Goal: Communication & Community: Answer question/provide support

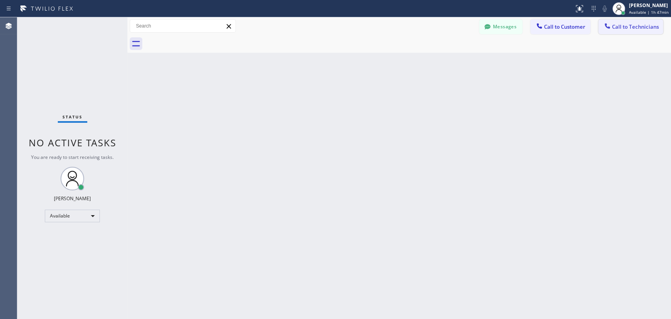
click at [628, 29] on span "Call to Technicians" at bounding box center [635, 26] width 47 height 7
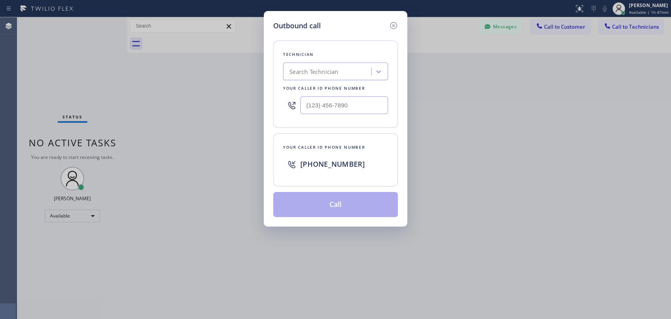
click at [313, 71] on div "Search Technician" at bounding box center [313, 71] width 49 height 9
drag, startPoint x: 289, startPoint y: 73, endPoint x: 317, endPoint y: 73, distance: 28.7
click at [317, 73] on div "ыукп ыукп" at bounding box center [320, 72] width 70 height 14
type input "serg"
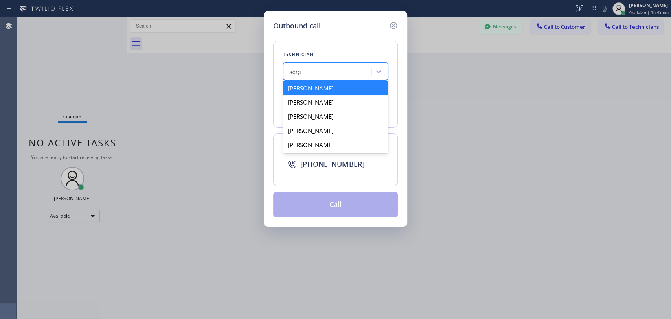
click at [331, 89] on div "[PERSON_NAME]" at bounding box center [335, 88] width 105 height 14
type input "[PHONE_NUMBER]"
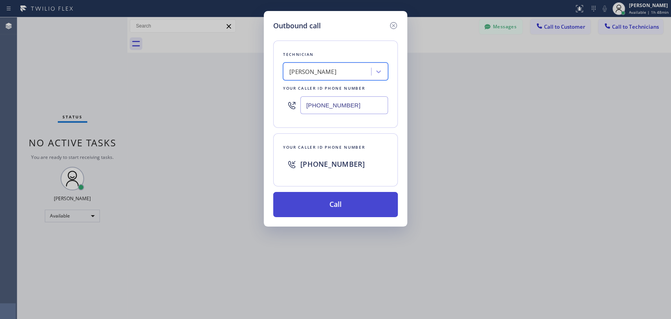
click at [353, 208] on button "Call" at bounding box center [335, 204] width 125 height 25
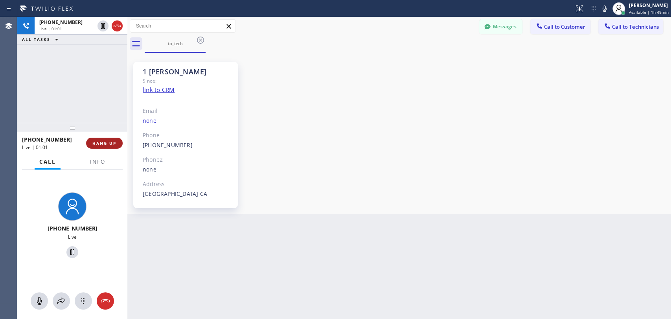
click at [113, 141] on span "HANG UP" at bounding box center [104, 143] width 24 height 6
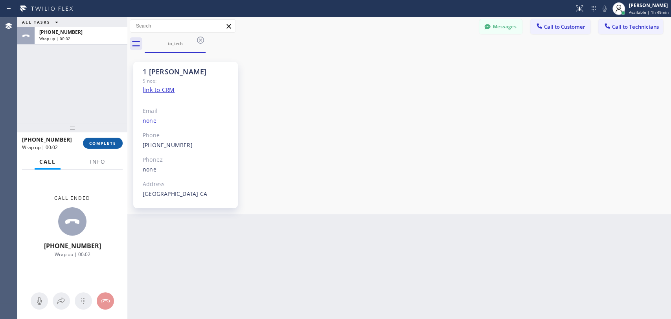
click at [113, 140] on span "COMPLETE" at bounding box center [102, 143] width 27 height 6
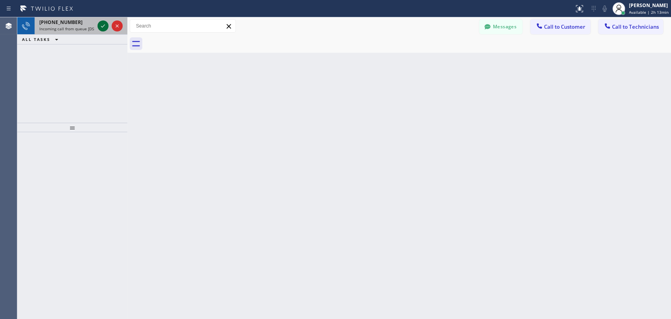
click at [101, 23] on icon at bounding box center [102, 25] width 9 height 9
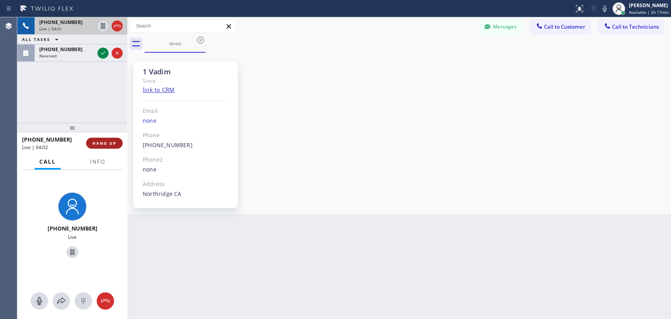
click at [108, 140] on button "HANG UP" at bounding box center [104, 143] width 37 height 11
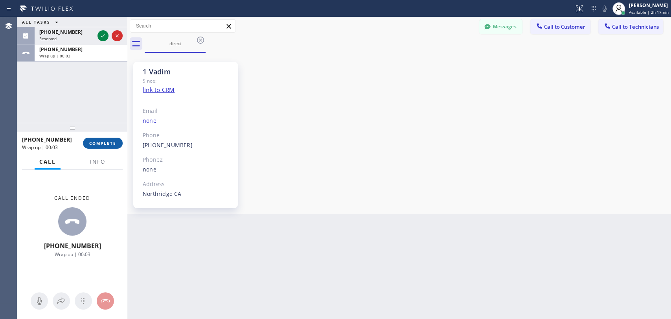
click at [103, 145] on span "COMPLETE" at bounding box center [102, 143] width 27 height 6
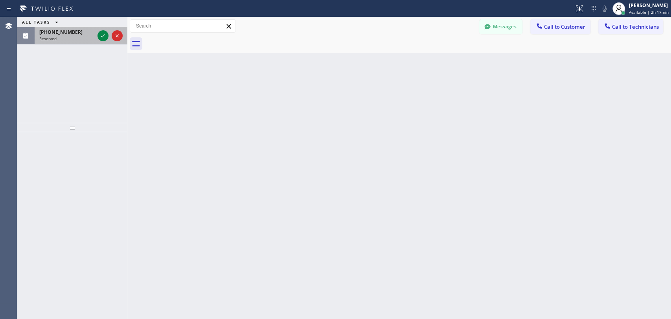
click at [68, 35] on span "[PHONE_NUMBER]" at bounding box center [60, 32] width 43 height 7
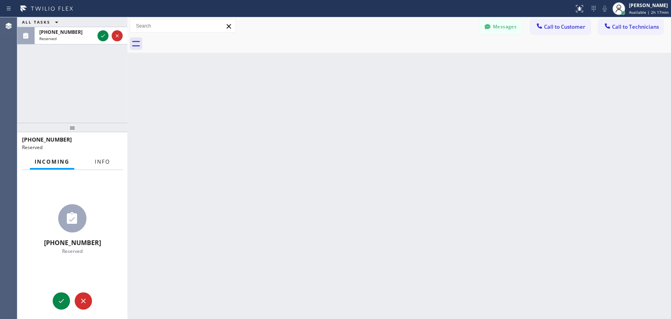
click at [104, 163] on span "Info" at bounding box center [102, 161] width 15 height 7
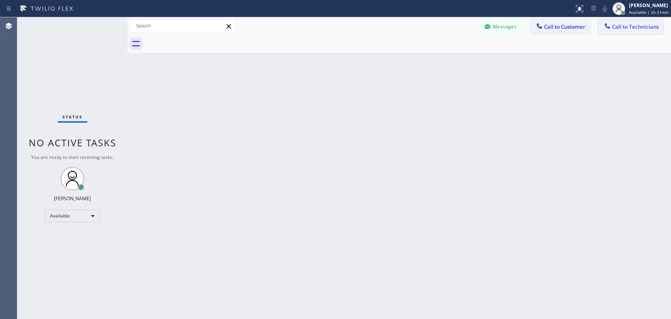
click at [634, 28] on span "Call to Technicians" at bounding box center [635, 26] width 47 height 7
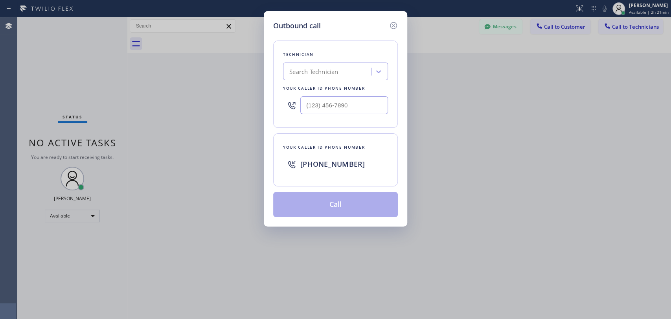
click at [348, 74] on div "Search Technician" at bounding box center [328, 72] width 86 height 14
type input "seva"
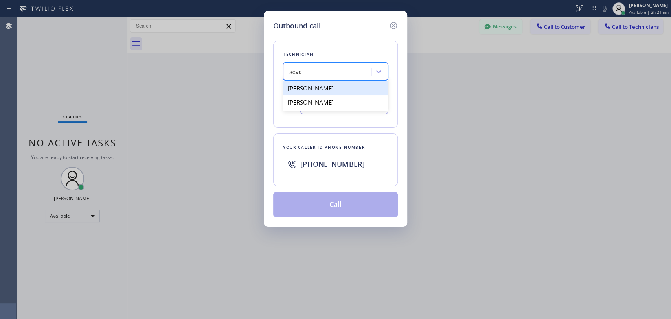
click at [343, 88] on div "[PERSON_NAME]" at bounding box center [335, 88] width 105 height 14
type input "[PHONE_NUMBER]"
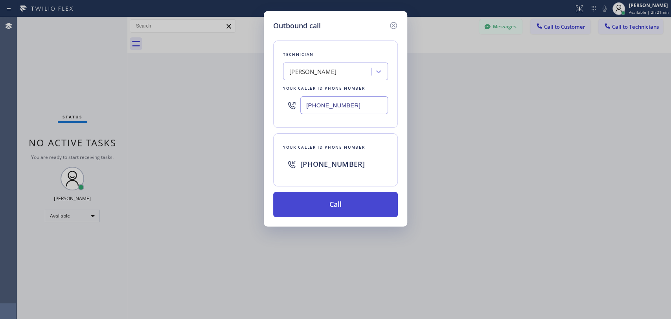
drag, startPoint x: 340, startPoint y: 204, endPoint x: 350, endPoint y: 205, distance: 9.4
click at [341, 205] on button "Call" at bounding box center [335, 204] width 125 height 25
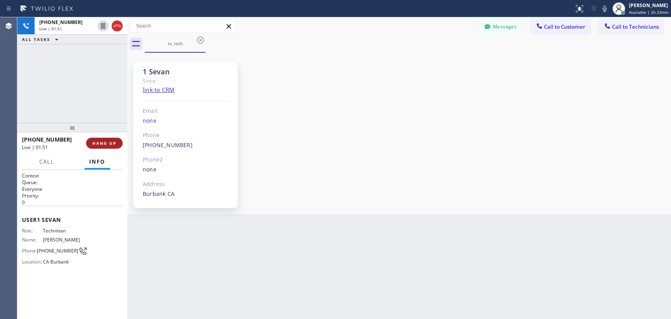
click at [101, 142] on span "HANG UP" at bounding box center [104, 143] width 24 height 6
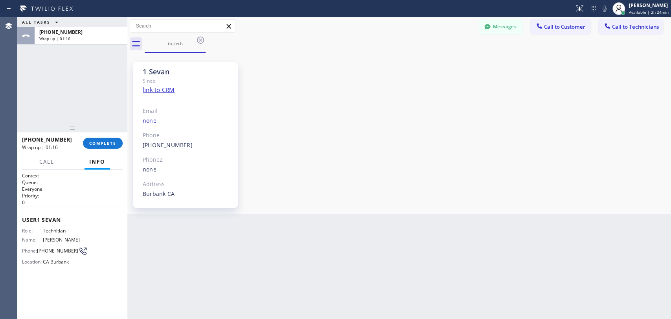
drag, startPoint x: 634, startPoint y: 132, endPoint x: 628, endPoint y: 130, distance: 6.2
click at [634, 132] on div "1 Sevan Since: link to CRM Email none Phone [PHONE_NUMBER] Outbound call Techni…" at bounding box center [398, 133] width 539 height 157
drag, startPoint x: 186, startPoint y: 144, endPoint x: 139, endPoint y: 144, distance: 46.8
click at [139, 144] on div "1 Sevan Since: link to CRM Email none Phone [PHONE_NUMBER] Outbound call Techni…" at bounding box center [185, 135] width 105 height 146
copy link "[PHONE_NUMBER]"
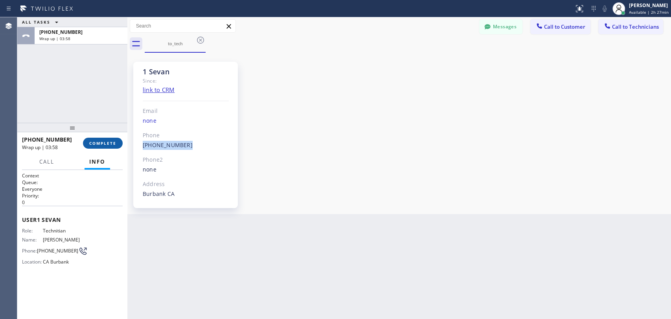
click at [108, 141] on span "COMPLETE" at bounding box center [102, 143] width 27 height 6
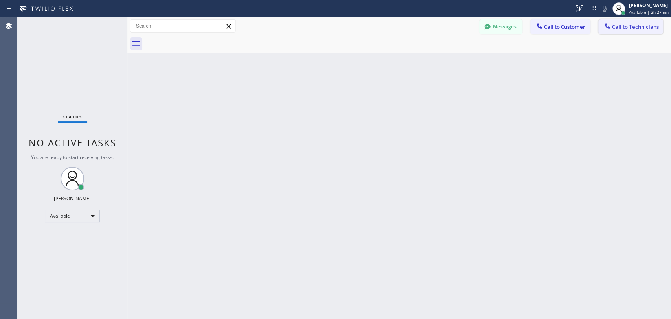
click at [618, 29] on span "Call to Technicians" at bounding box center [635, 26] width 47 height 7
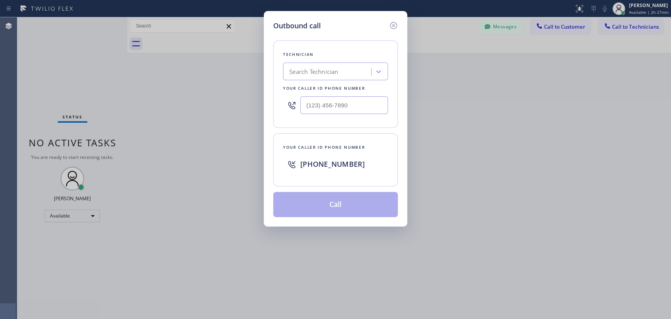
click at [317, 79] on div "Search Technician" at bounding box center [335, 71] width 105 height 18
type input "arm"
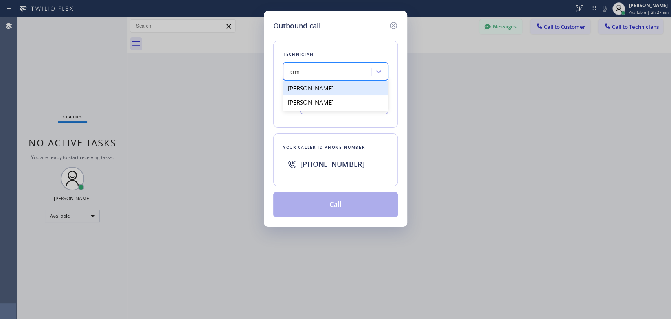
click at [336, 89] on div "[PERSON_NAME]" at bounding box center [335, 88] width 105 height 14
type input "[PHONE_NUMBER]"
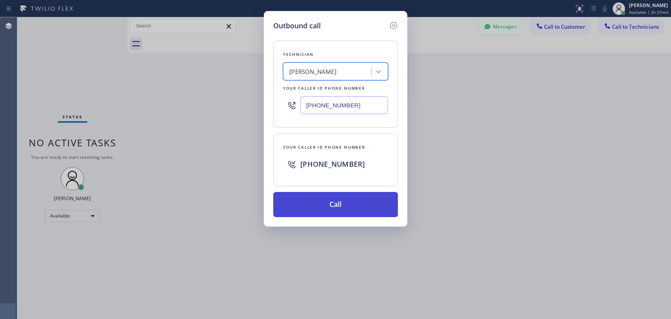
click at [336, 199] on button "Call" at bounding box center [335, 204] width 125 height 25
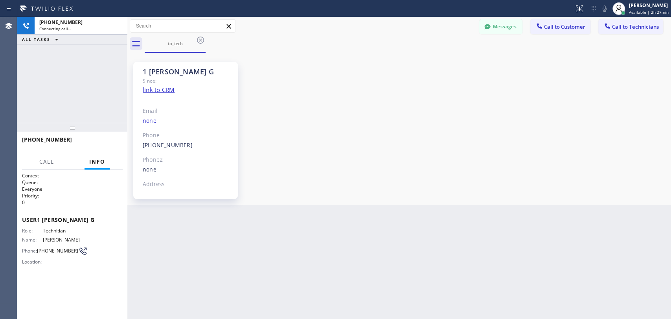
scroll to position [1481, 0]
click at [117, 26] on icon at bounding box center [116, 25] width 9 height 9
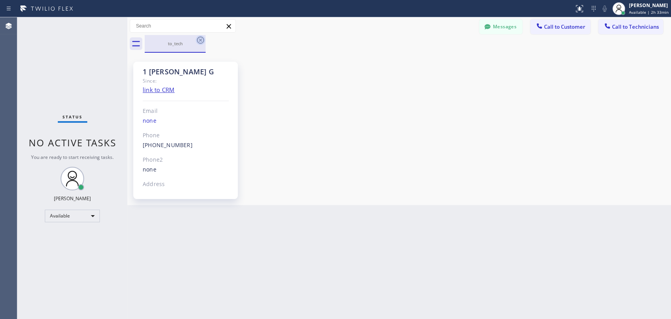
click at [200, 39] on icon at bounding box center [200, 39] width 9 height 9
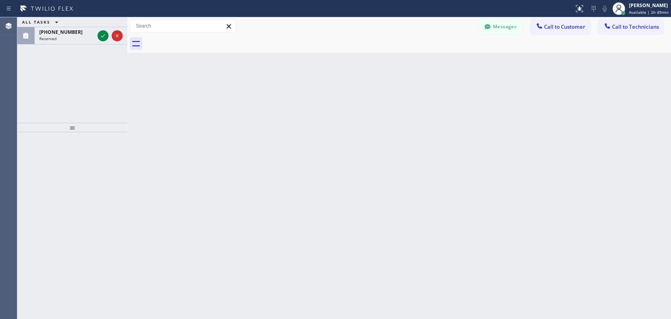
drag, startPoint x: 582, startPoint y: 115, endPoint x: 599, endPoint y: 79, distance: 39.4
click at [582, 113] on div "Back to Dashboard Change Sender ID Customers Technicians DD [PERSON_NAME] [DATE…" at bounding box center [398, 167] width 543 height 301
click at [102, 35] on icon at bounding box center [102, 35] width 9 height 9
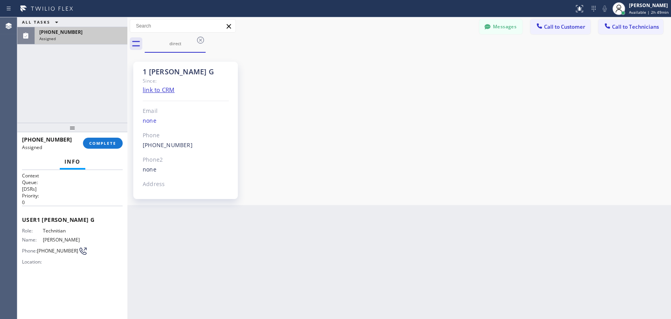
scroll to position [1481, 0]
click at [625, 26] on span "Call to Technicians" at bounding box center [635, 26] width 47 height 7
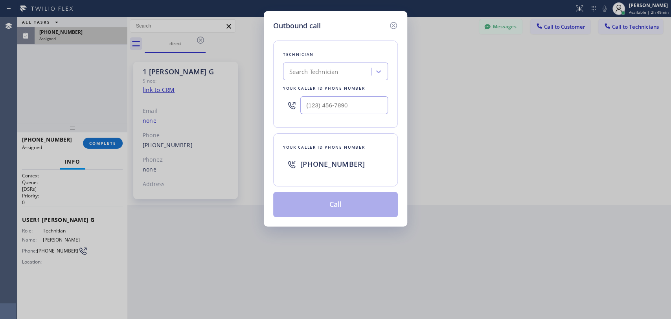
click at [333, 69] on div "Search Technician" at bounding box center [313, 71] width 49 height 9
type input "arm"
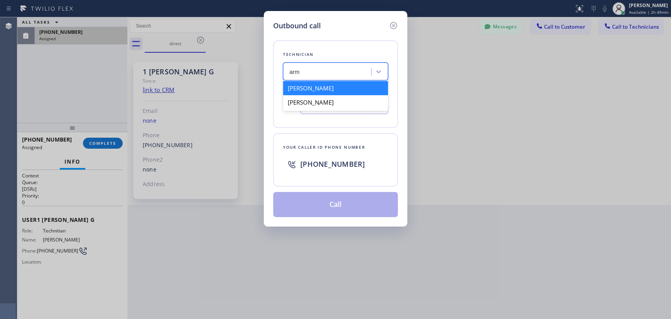
click at [334, 86] on div "[PERSON_NAME]" at bounding box center [335, 88] width 105 height 14
type input "[PHONE_NUMBER]"
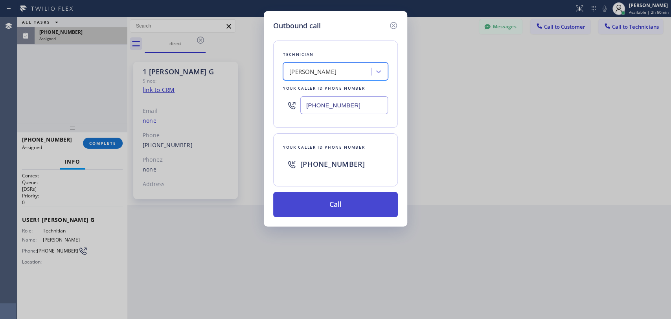
click at [322, 205] on button "Call" at bounding box center [335, 204] width 125 height 25
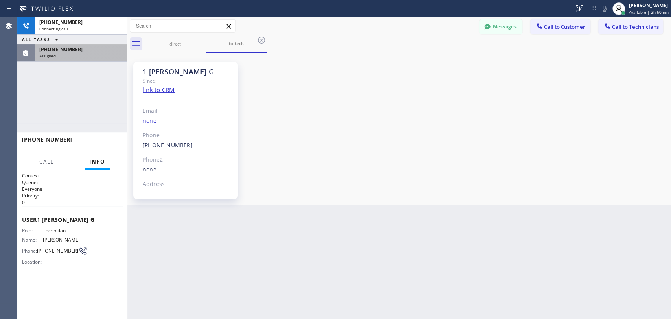
scroll to position [1481, 0]
click at [82, 56] on div "Assigned" at bounding box center [80, 56] width 83 height 6
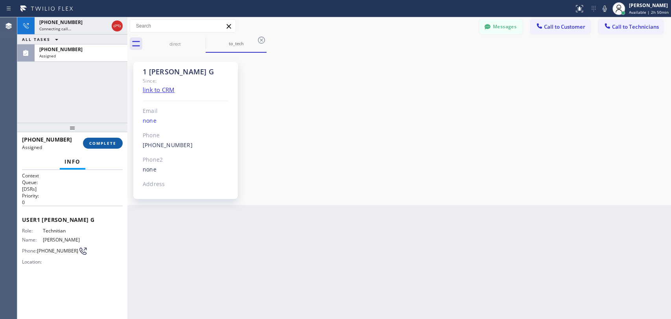
click at [103, 142] on span "COMPLETE" at bounding box center [102, 143] width 27 height 6
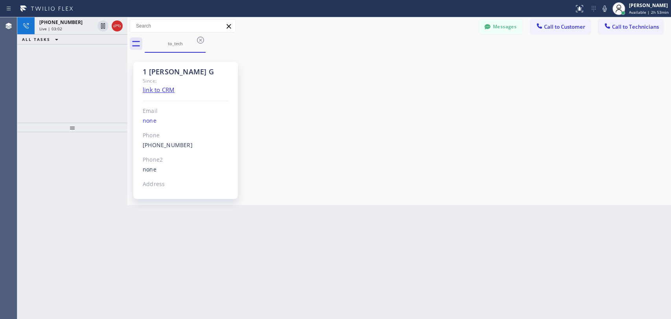
click at [88, 70] on div "[PHONE_NUMBER] Live | 03:02 ALL TASKS ALL TASKS ACTIVE TASKS TASKS IN WRAP UP" at bounding box center [72, 69] width 110 height 105
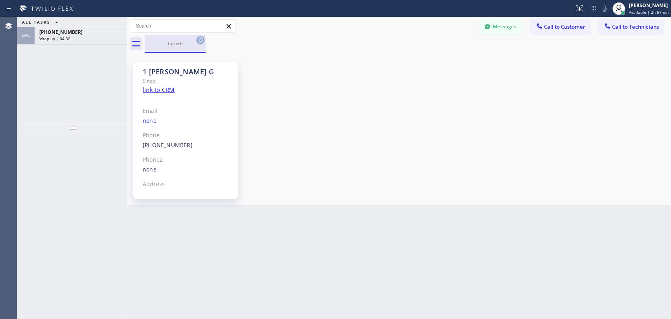
click at [200, 39] on icon at bounding box center [200, 39] width 9 height 9
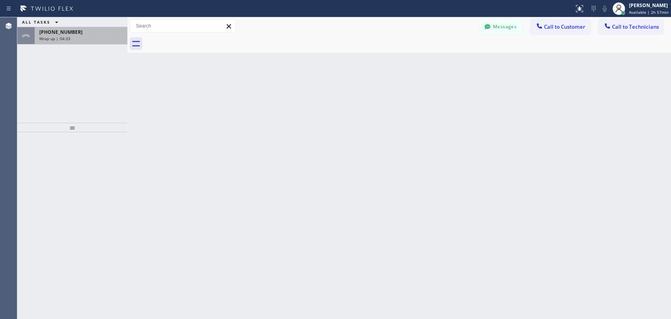
click at [85, 34] on div "[PHONE_NUMBER]" at bounding box center [80, 32] width 83 height 7
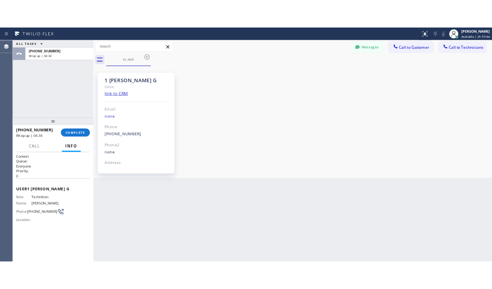
scroll to position [1481, 0]
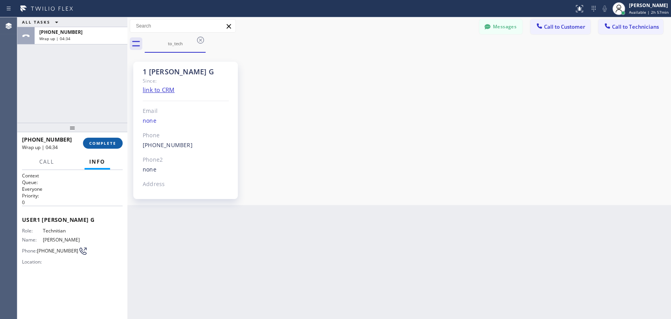
click at [100, 141] on span "COMPLETE" at bounding box center [102, 143] width 27 height 6
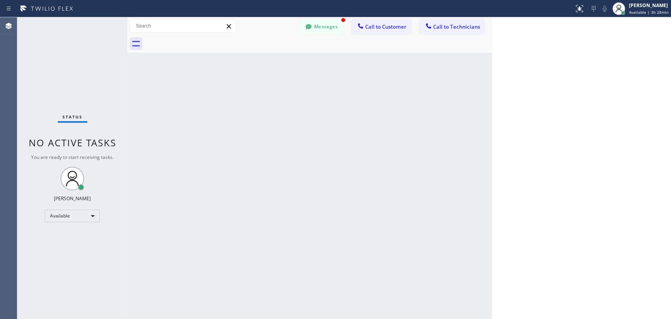
scroll to position [1481, 0]
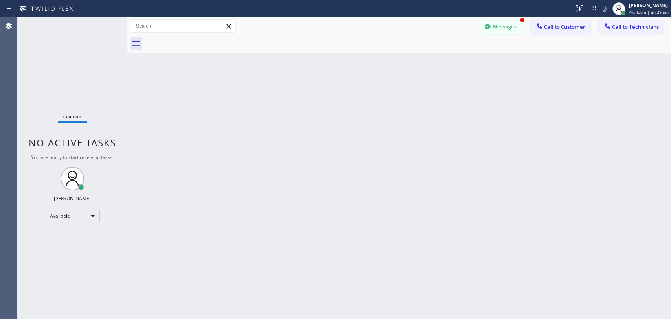
click at [505, 28] on button "Messages" at bounding box center [500, 26] width 43 height 15
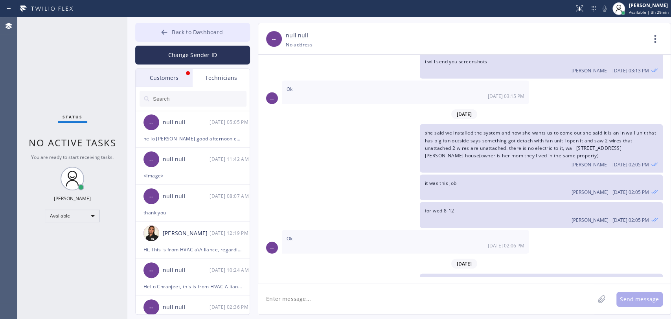
click at [210, 32] on span "Back to Dashboard" at bounding box center [197, 31] width 51 height 7
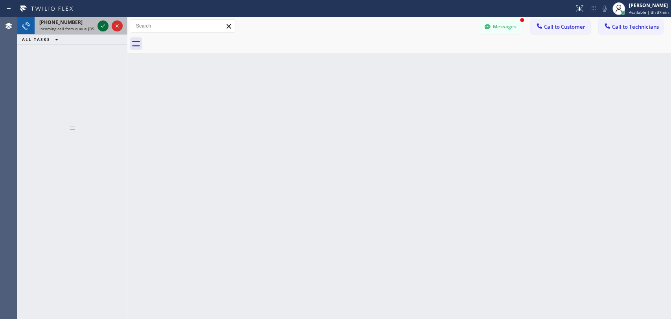
click at [105, 29] on icon at bounding box center [102, 25] width 9 height 9
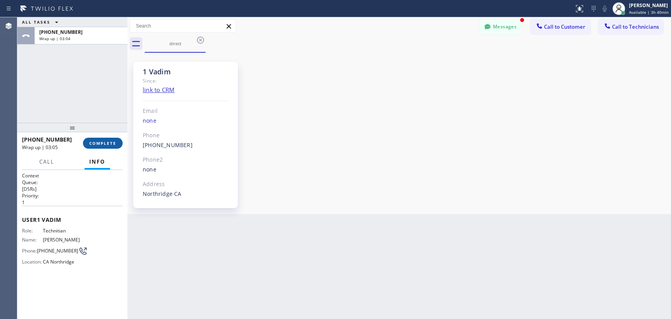
click at [116, 144] on button "COMPLETE" at bounding box center [103, 143] width 40 height 11
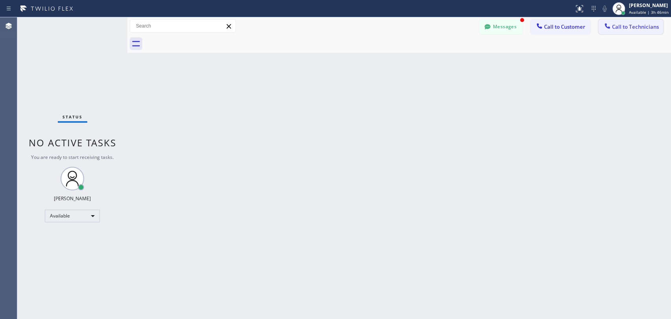
click at [619, 28] on span "Call to Technicians" at bounding box center [635, 26] width 47 height 7
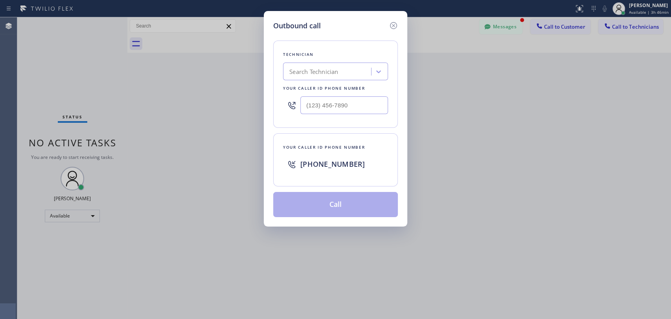
click at [316, 74] on div "Search Technician" at bounding box center [313, 71] width 49 height 9
type input "vadim"
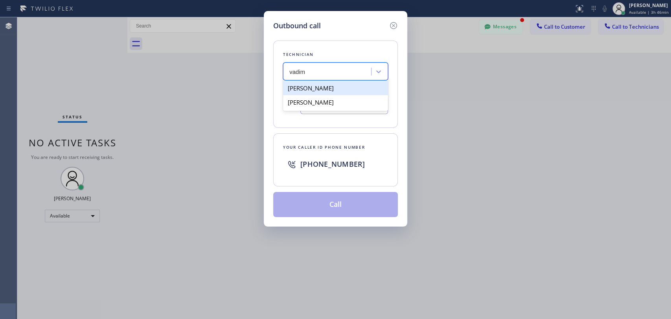
click at [323, 88] on div "[PERSON_NAME]" at bounding box center [335, 88] width 105 height 14
type input "[PHONE_NUMBER]"
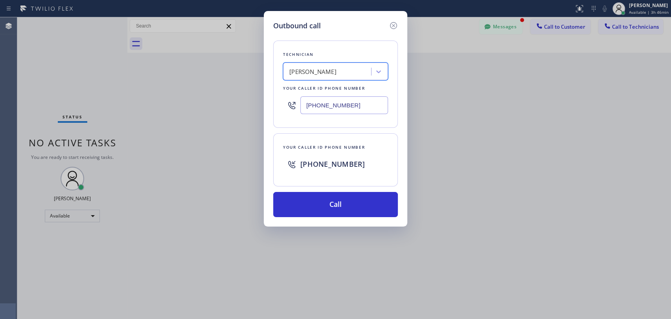
click at [340, 216] on div "Outbound call Technician option [PERSON_NAME], selected. 2 results available. S…" at bounding box center [335, 118] width 143 height 215
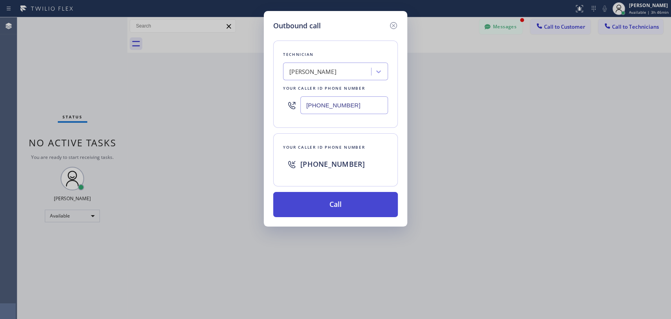
click at [341, 207] on button "Call" at bounding box center [335, 204] width 125 height 25
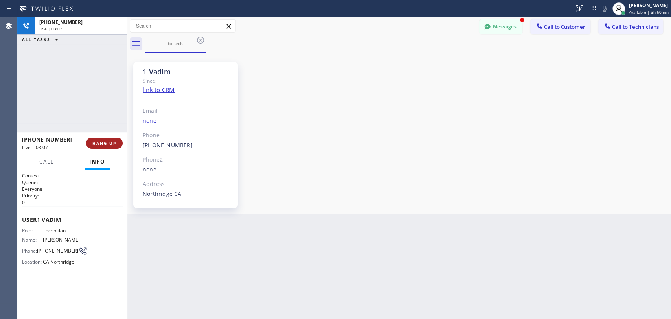
click at [112, 143] on span "HANG UP" at bounding box center [104, 143] width 24 height 6
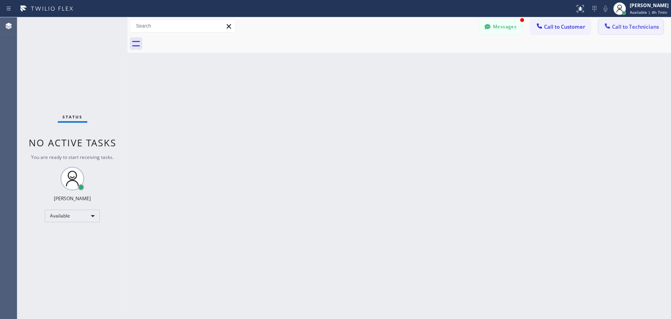
click at [629, 31] on button "Call to Technicians" at bounding box center [630, 26] width 65 height 15
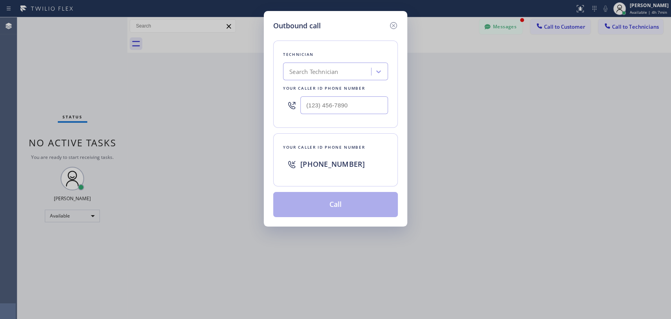
click at [310, 83] on div "Technician Search Technician Your caller id phone number" at bounding box center [335, 83] width 125 height 87
click at [308, 73] on div "Search Technician" at bounding box center [313, 71] width 49 height 9
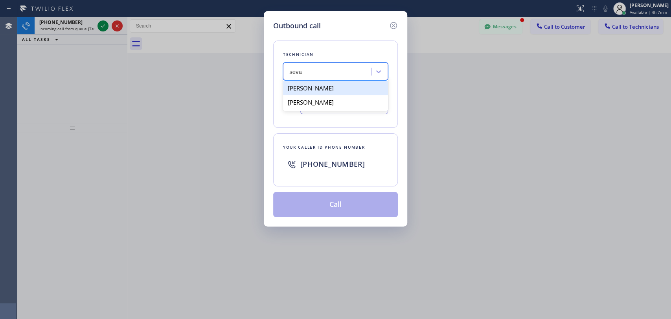
type input "seva"
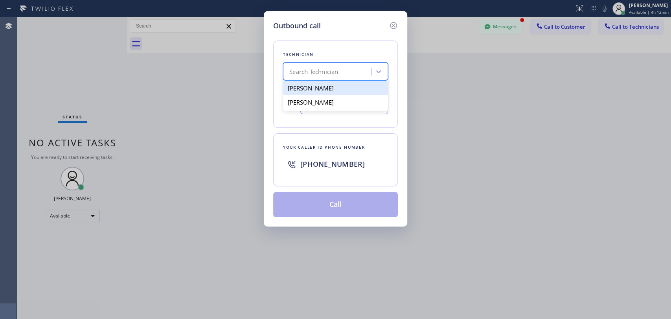
click at [347, 76] on div "Search Technician" at bounding box center [328, 72] width 86 height 14
click at [339, 89] on div "[PERSON_NAME]" at bounding box center [335, 88] width 105 height 14
type input "[PHONE_NUMBER]"
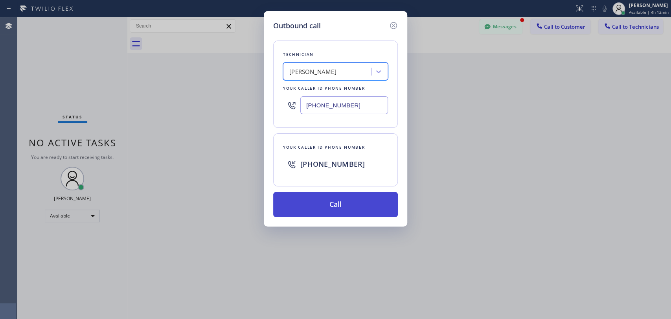
click at [337, 209] on button "Call" at bounding box center [335, 204] width 125 height 25
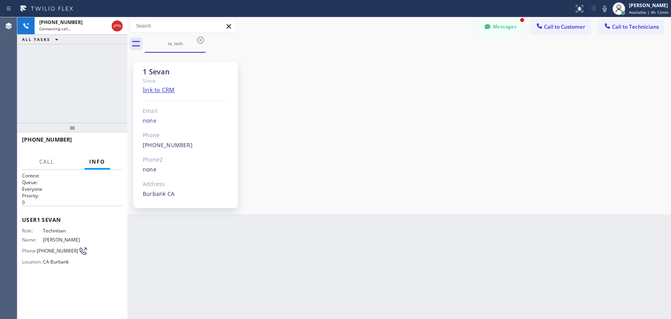
click at [629, 141] on div "1 Sevan Since: link to CRM Email none Phone [PHONE_NUMBER] Outbound call Techni…" at bounding box center [398, 133] width 539 height 157
click at [548, 76] on div "1 Sevan Since: link to CRM Email none Phone [PHONE_NUMBER] Outbound call Techni…" at bounding box center [398, 133] width 539 height 157
click at [97, 144] on span "HANG UP" at bounding box center [104, 143] width 24 height 6
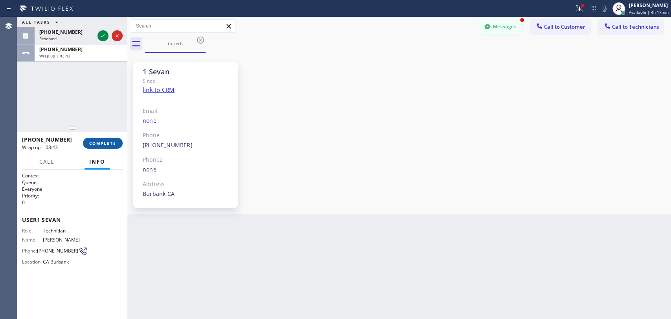
click at [98, 141] on span "COMPLETE" at bounding box center [102, 143] width 27 height 6
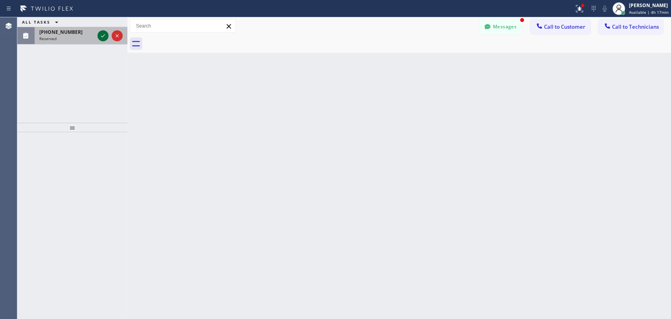
click at [103, 39] on icon at bounding box center [102, 35] width 9 height 9
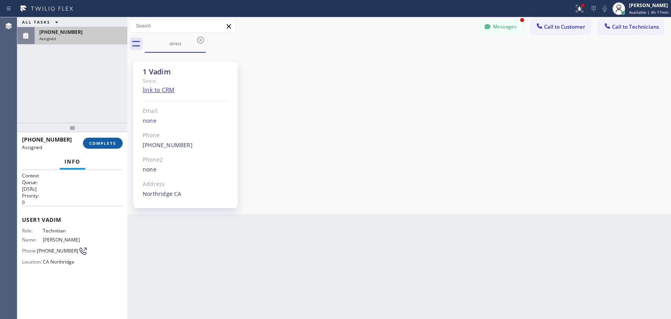
click at [108, 141] on span "COMPLETE" at bounding box center [102, 143] width 27 height 6
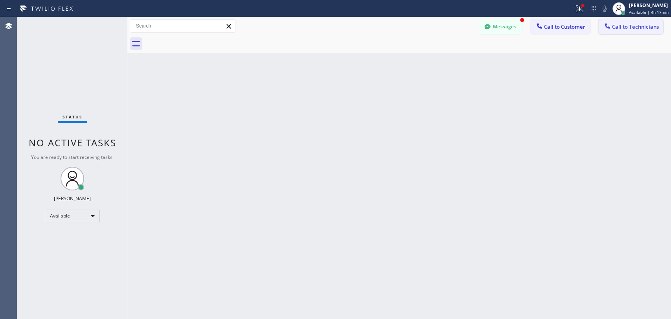
click at [616, 28] on span "Call to Technicians" at bounding box center [635, 26] width 47 height 7
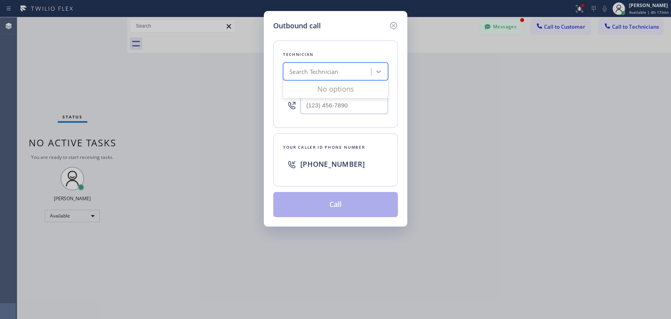
click at [323, 73] on div "Search Technician" at bounding box center [313, 71] width 49 height 9
click at [299, 72] on input "мфвшь" at bounding box center [299, 71] width 20 height 7
type input "c"
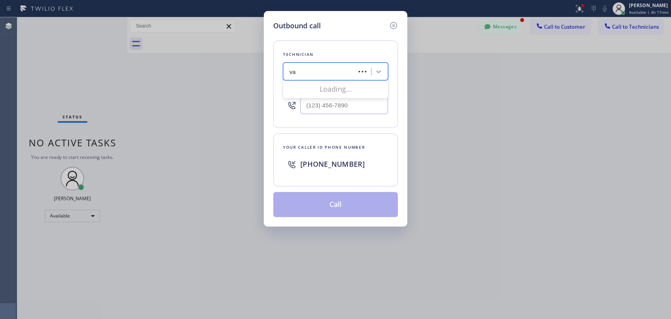
type input "vad"
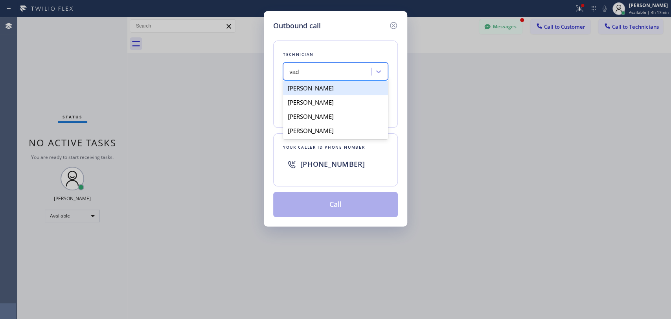
click at [336, 90] on div "[PERSON_NAME]" at bounding box center [335, 88] width 105 height 14
type input "[PHONE_NUMBER]"
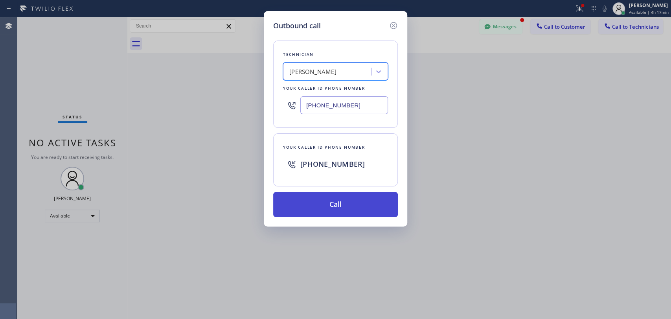
click at [353, 209] on button "Call" at bounding box center [335, 204] width 125 height 25
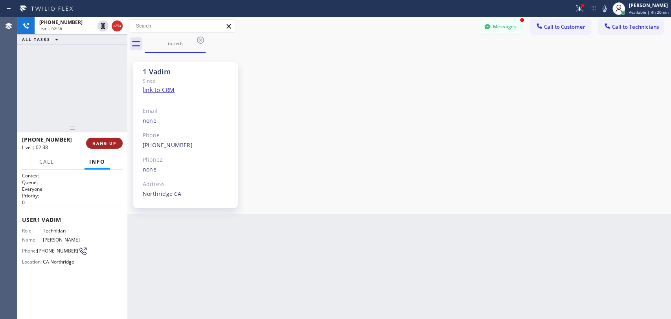
click at [110, 141] on span "HANG UP" at bounding box center [104, 143] width 24 height 6
click at [108, 141] on span "HANG UP" at bounding box center [104, 143] width 24 height 6
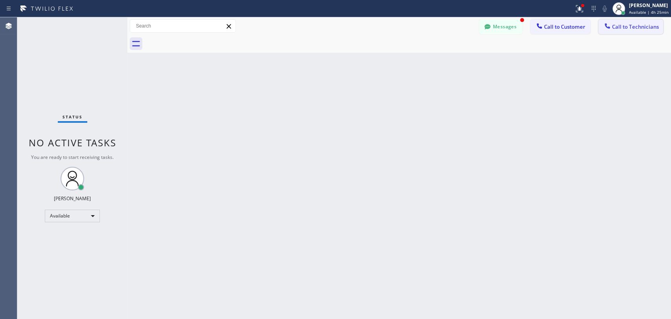
click at [620, 26] on span "Call to Technicians" at bounding box center [635, 26] width 47 height 7
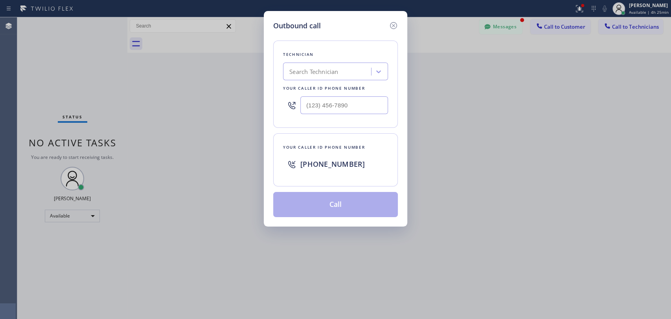
click at [317, 75] on div "Search Technician" at bounding box center [313, 71] width 49 height 9
type input "serg"
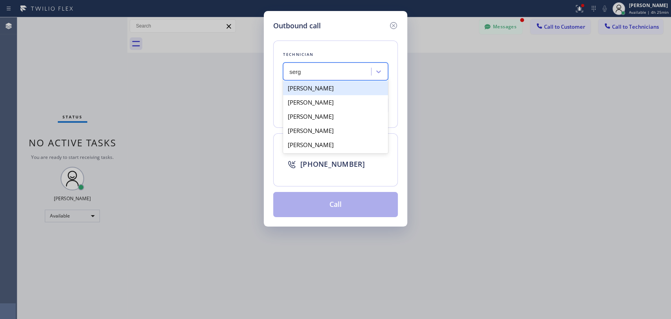
click at [328, 89] on div "[PERSON_NAME]" at bounding box center [335, 88] width 105 height 14
type input "[PHONE_NUMBER]"
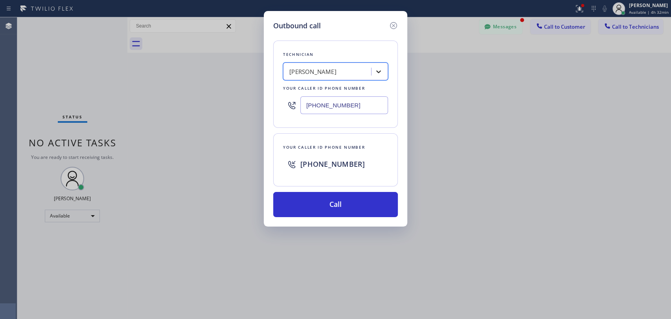
click at [381, 72] on icon at bounding box center [378, 72] width 8 height 8
type input "ырфр"
drag, startPoint x: 326, startPoint y: 70, endPoint x: 278, endPoint y: 70, distance: 47.5
click at [278, 70] on div "Technician option [PERSON_NAME], selected. 0 results available for search term …" at bounding box center [335, 83] width 125 height 87
type input "sha"
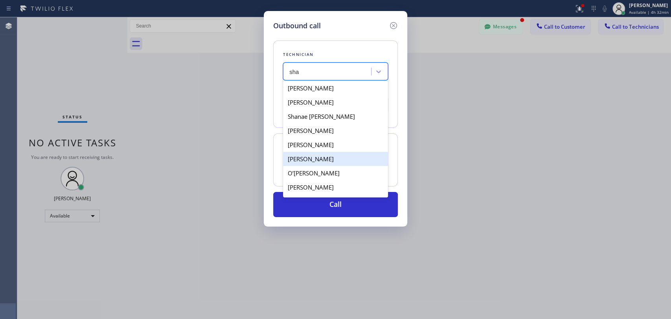
click at [339, 156] on div "[PERSON_NAME]" at bounding box center [335, 159] width 105 height 14
type input "[PHONE_NUMBER]"
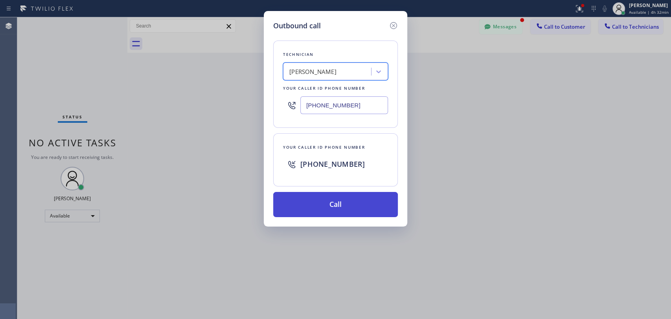
click at [346, 202] on button "Call" at bounding box center [335, 204] width 125 height 25
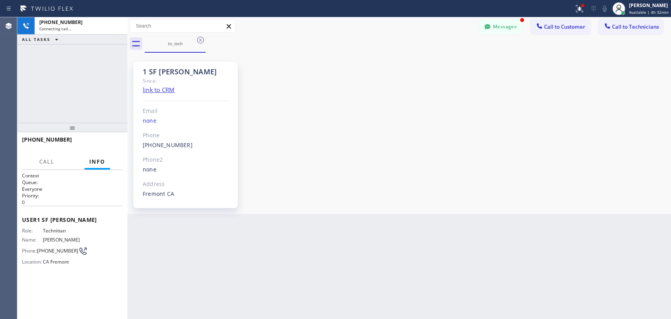
scroll to position [97, 0]
click at [114, 139] on button "HANG UP" at bounding box center [104, 143] width 37 height 11
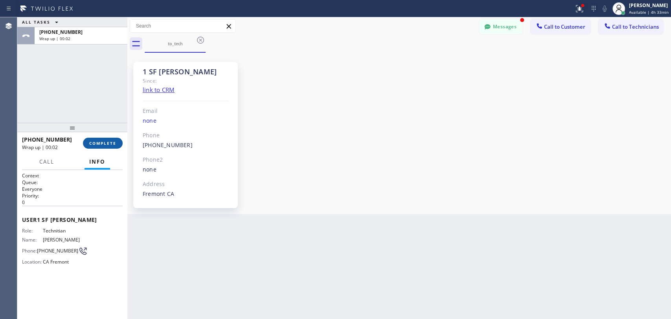
click at [107, 140] on button "COMPLETE" at bounding box center [103, 143] width 40 height 11
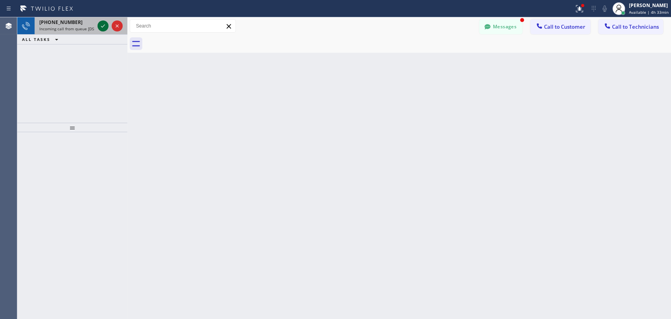
click at [103, 24] on icon at bounding box center [102, 25] width 9 height 9
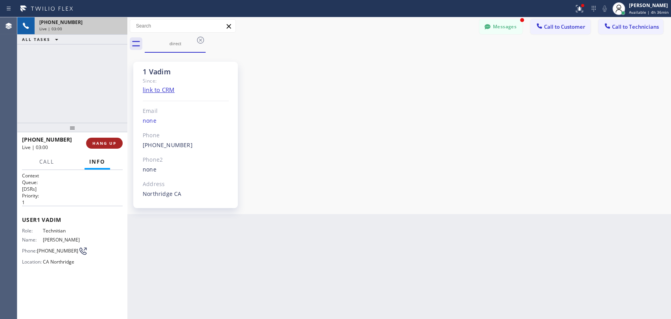
drag, startPoint x: 108, startPoint y: 145, endPoint x: 110, endPoint y: 138, distance: 6.7
click at [108, 145] on span "HANG UP" at bounding box center [104, 143] width 24 height 6
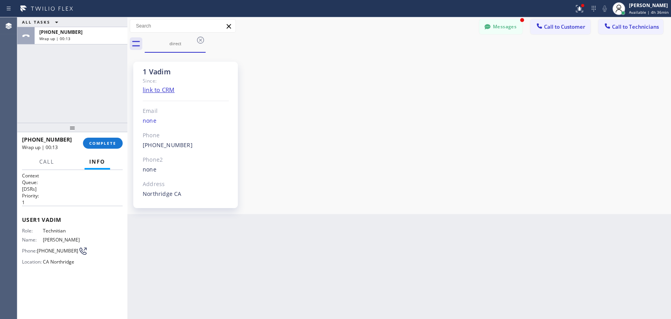
click at [614, 97] on div "1 Vadim Since: link to CRM Email none Phone [PHONE_NUMBER] Outbound call Techni…" at bounding box center [398, 133] width 539 height 157
click at [110, 141] on span "COMPLETE" at bounding box center [102, 143] width 27 height 6
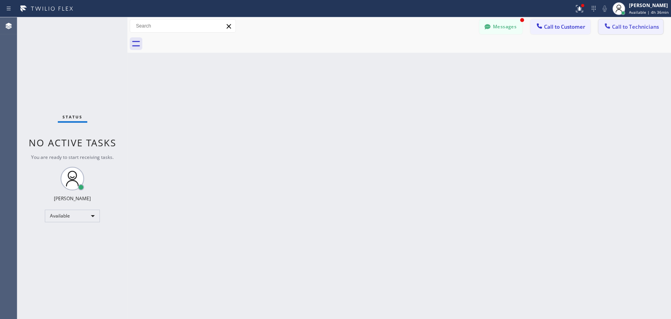
click at [619, 23] on button "Call to Technicians" at bounding box center [630, 26] width 65 height 15
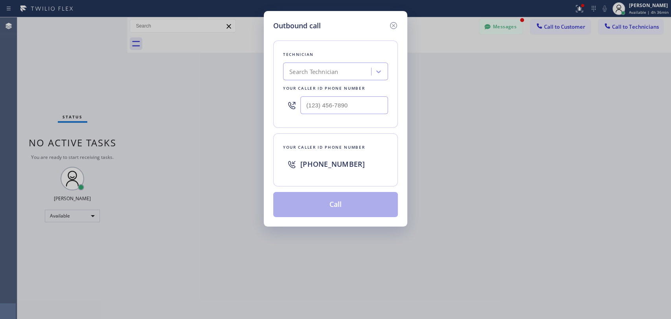
click at [315, 68] on div "Search Technician" at bounding box center [313, 71] width 49 height 9
type input "sha"
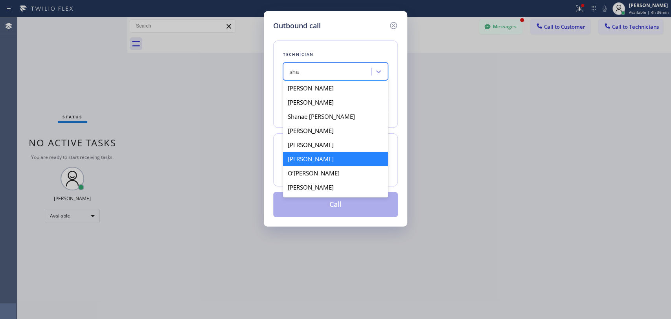
click at [334, 160] on div "[PERSON_NAME]" at bounding box center [335, 159] width 105 height 14
type input "[PHONE_NUMBER]"
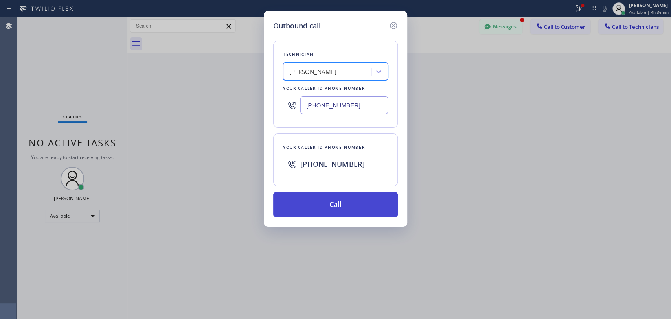
click at [334, 198] on button "Call" at bounding box center [335, 204] width 125 height 25
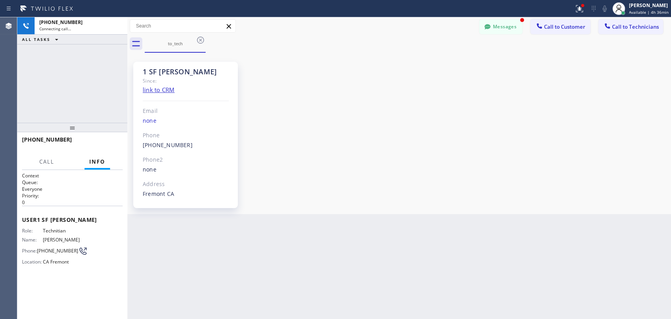
scroll to position [97, 0]
click at [20, 64] on div "[PHONE_NUMBER] Live | 00:14 ALL TASKS ALL TASKS ACTIVE TASKS TASKS IN WRAP UP" at bounding box center [72, 69] width 110 height 105
click at [99, 141] on span "HANG UP" at bounding box center [104, 143] width 24 height 6
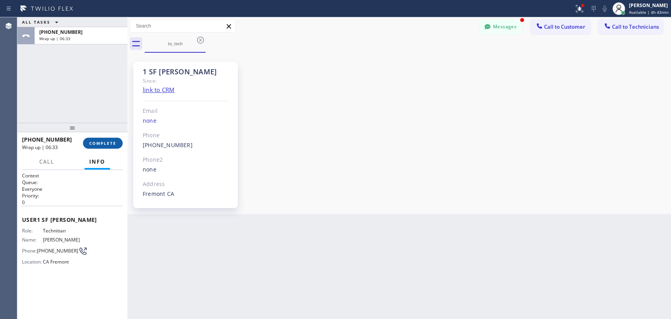
click at [109, 140] on button "COMPLETE" at bounding box center [103, 143] width 40 height 11
click at [619, 28] on span "Call to Technicians" at bounding box center [635, 26] width 47 height 7
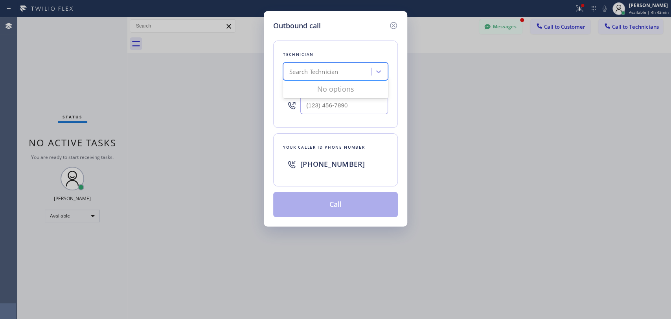
click at [305, 76] on div "Search Technician" at bounding box center [313, 71] width 49 height 9
type input "[PERSON_NAME]"
click at [325, 87] on div "[PERSON_NAME]" at bounding box center [335, 88] width 105 height 14
type input "[PHONE_NUMBER]"
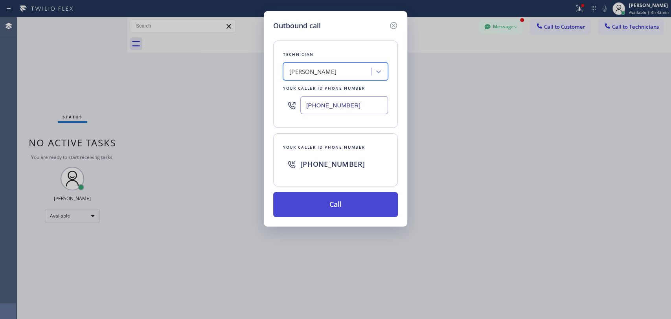
click at [336, 204] on button "Call" at bounding box center [335, 204] width 125 height 25
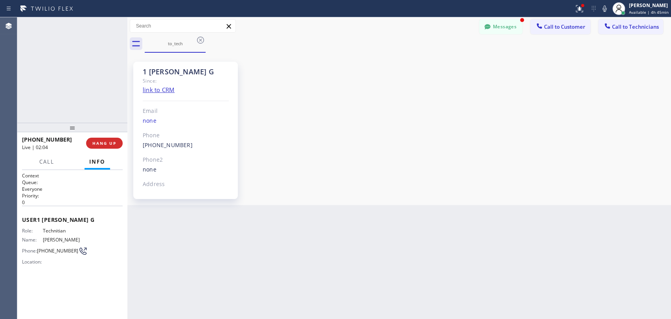
scroll to position [1481, 0]
click at [110, 92] on div "[PHONE_NUMBER] Live | 02:05 ALL TASKS ALL TASKS ACTIVE TASKS TASKS IN WRAP UP" at bounding box center [72, 69] width 110 height 105
click at [114, 145] on span "COMPLETE" at bounding box center [102, 143] width 27 height 6
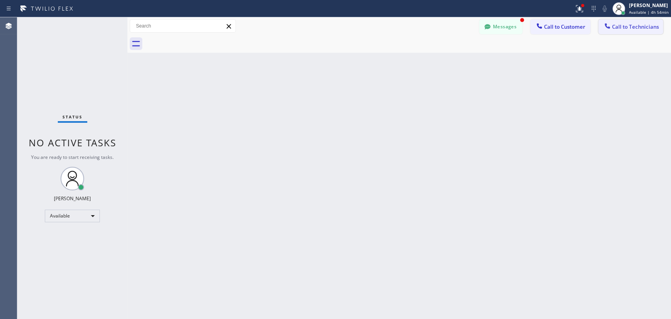
click at [620, 29] on span "Call to Technicians" at bounding box center [635, 26] width 47 height 7
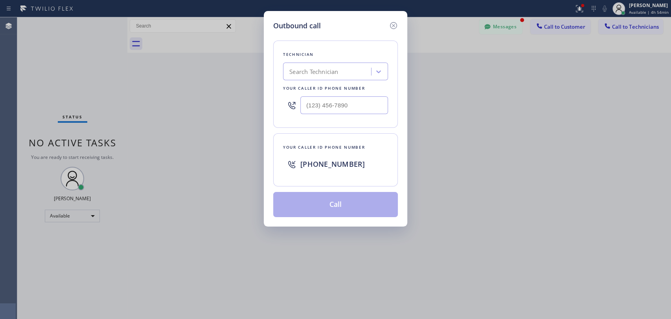
click at [328, 76] on div "Search Technician" at bounding box center [328, 72] width 86 height 14
type input "vad"
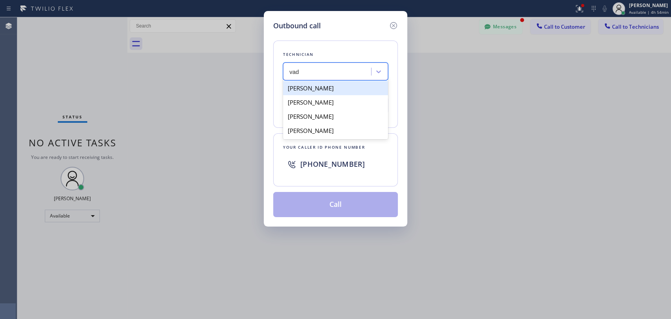
click at [318, 89] on div "[PERSON_NAME]" at bounding box center [335, 88] width 105 height 14
type input "[PHONE_NUMBER]"
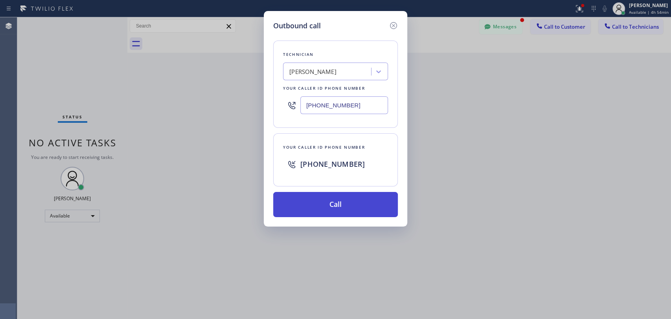
click at [310, 202] on button "Call" at bounding box center [335, 204] width 125 height 25
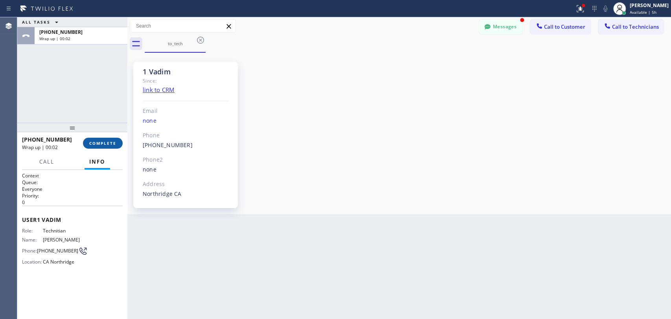
click at [113, 143] on span "COMPLETE" at bounding box center [102, 143] width 27 height 6
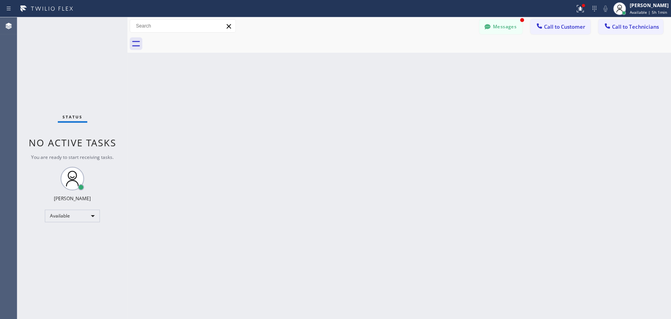
click at [594, 94] on div "Back to Dashboard Change Sender ID Customers Technicians DD [PERSON_NAME] [DATE…" at bounding box center [398, 167] width 543 height 301
click at [90, 93] on div "Status No active tasks You are ready to start receiving tasks. [PERSON_NAME] Av…" at bounding box center [72, 167] width 110 height 301
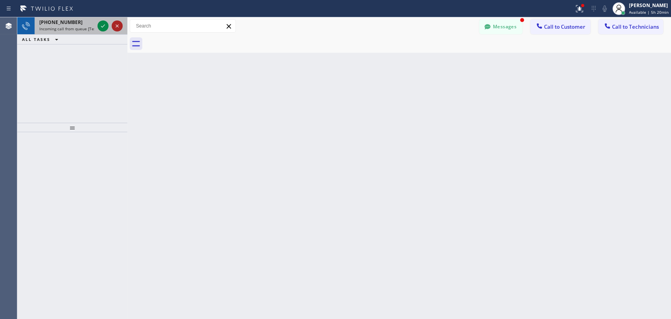
click at [117, 24] on icon at bounding box center [116, 25] width 9 height 9
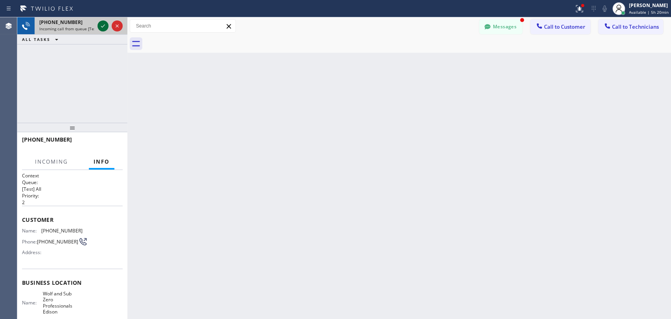
click at [101, 24] on icon at bounding box center [102, 25] width 9 height 9
click at [116, 26] on icon at bounding box center [117, 25] width 3 height 3
click at [114, 26] on icon at bounding box center [116, 25] width 9 height 9
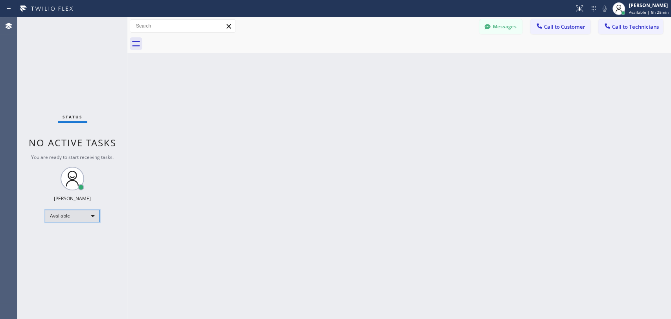
click at [87, 213] on div "Available" at bounding box center [72, 215] width 55 height 13
click at [83, 224] on li "Offline" at bounding box center [71, 225] width 53 height 9
